Goal: Task Accomplishment & Management: Use online tool/utility

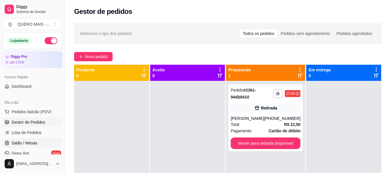
click at [31, 141] on span "Salão / Mesas" at bounding box center [25, 143] width 26 height 6
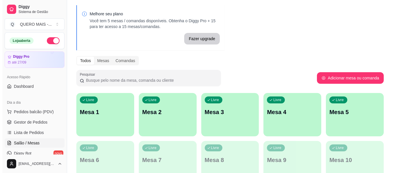
scroll to position [29, 0]
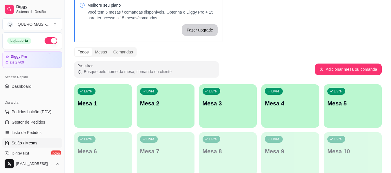
click at [102, 112] on div "Livre Mesa 1" at bounding box center [103, 102] width 58 height 36
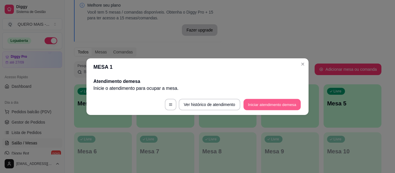
click at [270, 107] on button "Iniciar atendimento de mesa" at bounding box center [271, 104] width 57 height 11
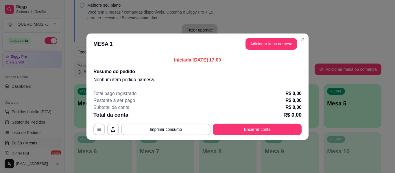
click at [276, 46] on button "Adicionar itens na mesa" at bounding box center [270, 44] width 51 height 12
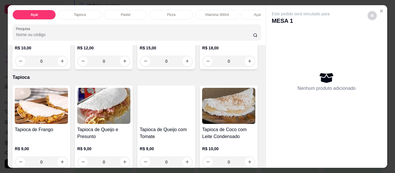
scroll to position [202, 0]
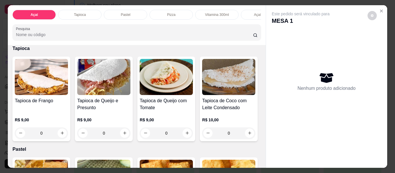
click at [140, 38] on div "0" at bounding box center [166, 33] width 53 height 12
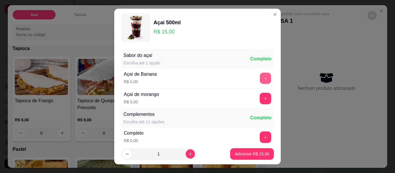
click at [260, 81] on button "+" at bounding box center [265, 78] width 11 height 11
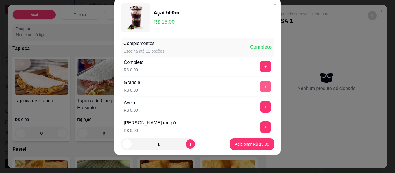
scroll to position [62, 0]
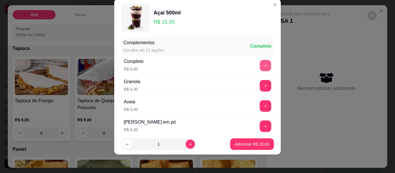
click at [260, 68] on button "+" at bounding box center [265, 65] width 11 height 11
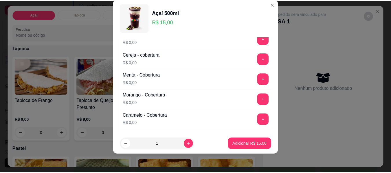
scroll to position [351, 0]
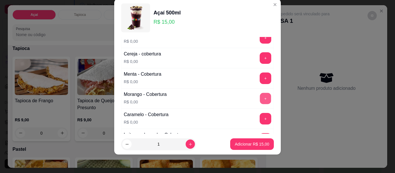
click at [260, 100] on button "+" at bounding box center [265, 98] width 11 height 11
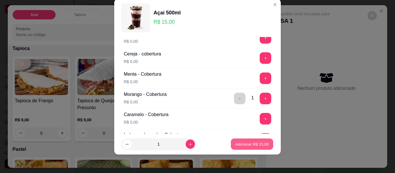
click at [247, 145] on p "Adicionar R$ 15,00" at bounding box center [252, 143] width 34 height 5
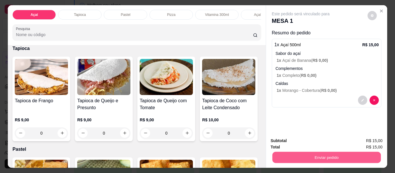
click at [314, 157] on button "Enviar pedido" at bounding box center [326, 157] width 108 height 11
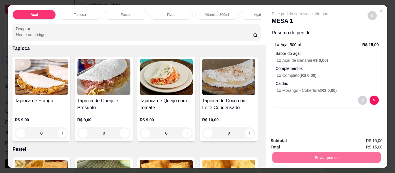
click at [310, 140] on button "Não registrar e enviar pedido" at bounding box center [307, 141] width 58 height 11
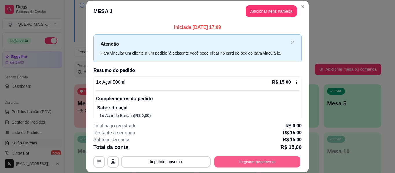
click at [244, 164] on button "Registrar pagamento" at bounding box center [257, 161] width 86 height 11
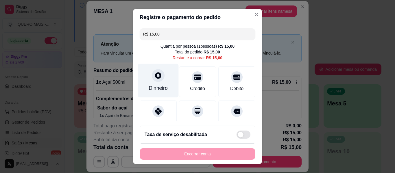
click at [154, 79] on icon at bounding box center [158, 76] width 8 height 8
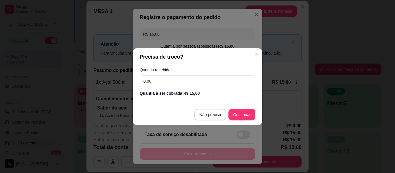
click at [152, 81] on input "0,00" at bounding box center [198, 81] width 116 height 12
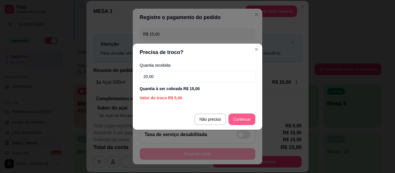
type input "20,00"
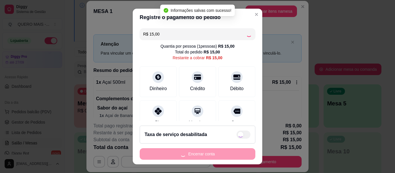
type input "R$ 0,00"
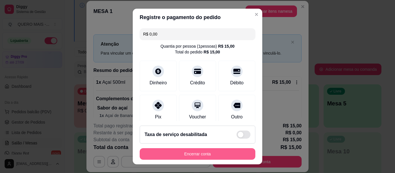
click at [214, 151] on button "Encerrar conta" at bounding box center [198, 154] width 116 height 12
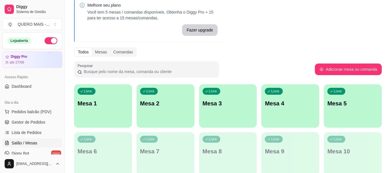
drag, startPoint x: 15, startPoint y: 124, endPoint x: 256, endPoint y: 51, distance: 251.0
click at [15, 124] on span "Gestor de Pedidos" at bounding box center [29, 122] width 34 height 6
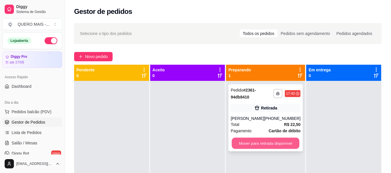
click at [264, 146] on button "Mover para retirada disponível" at bounding box center [266, 143] width 68 height 11
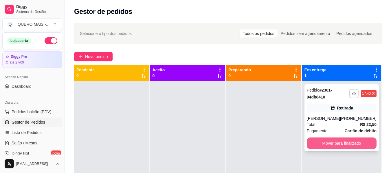
click at [314, 145] on button "Mover para finalizado" at bounding box center [342, 144] width 70 height 12
